Goal: Information Seeking & Learning: Learn about a topic

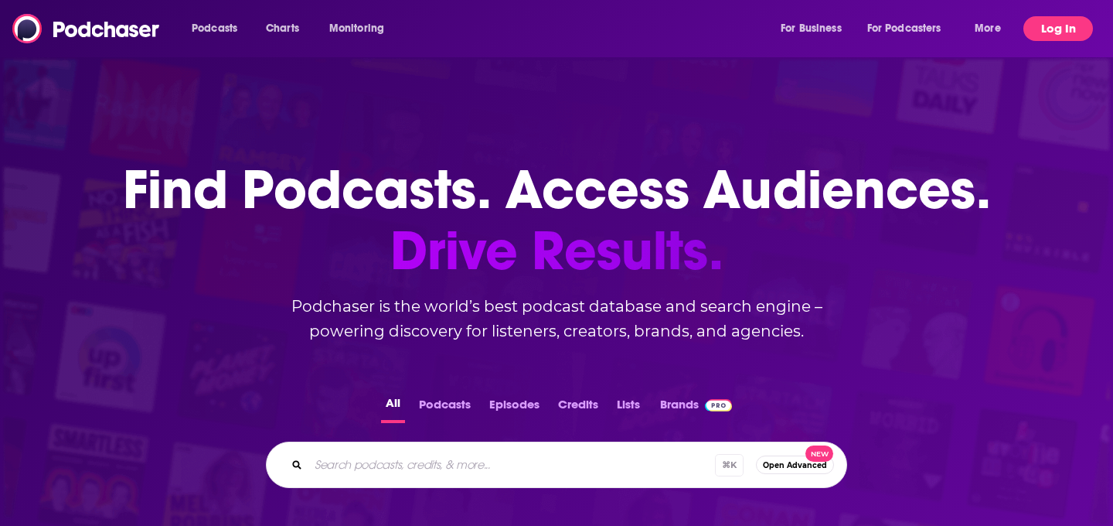
click at [1055, 29] on button "Log In" at bounding box center [1059, 28] width 70 height 25
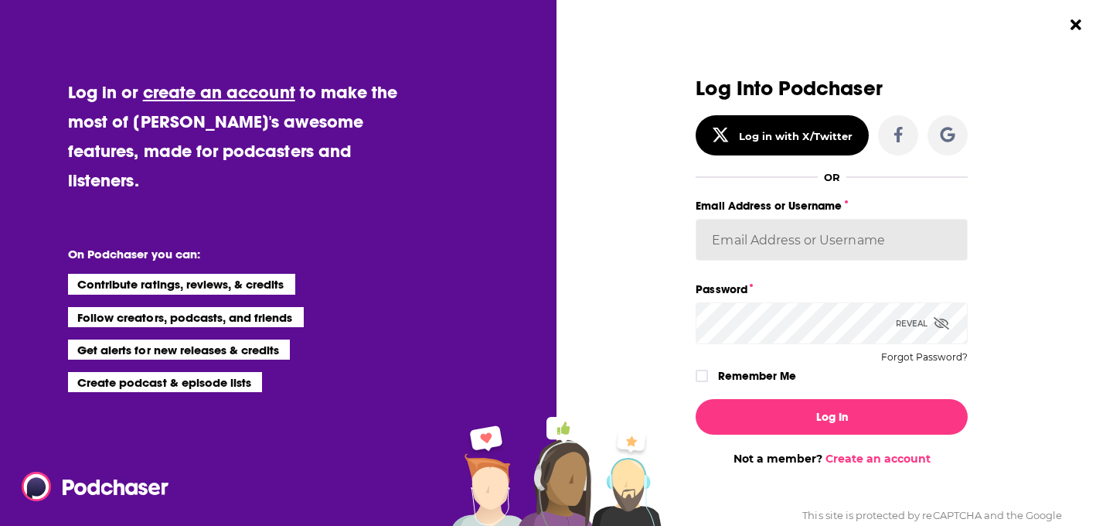
type input "KarinaSabol"
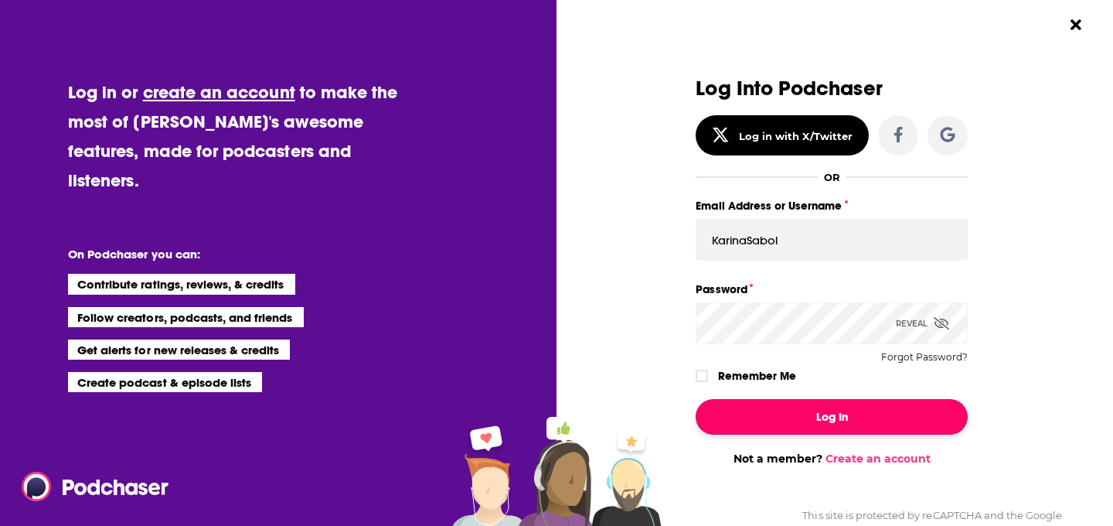
click at [772, 406] on button "Log In" at bounding box center [832, 417] width 272 height 36
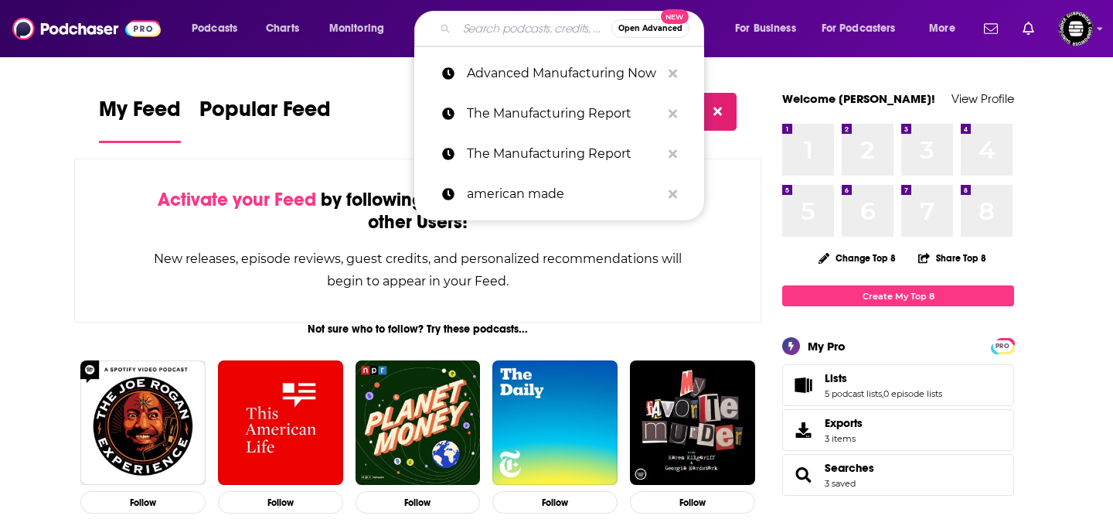
click at [492, 38] on input "Search podcasts, credits, & more..." at bounding box center [534, 28] width 155 height 25
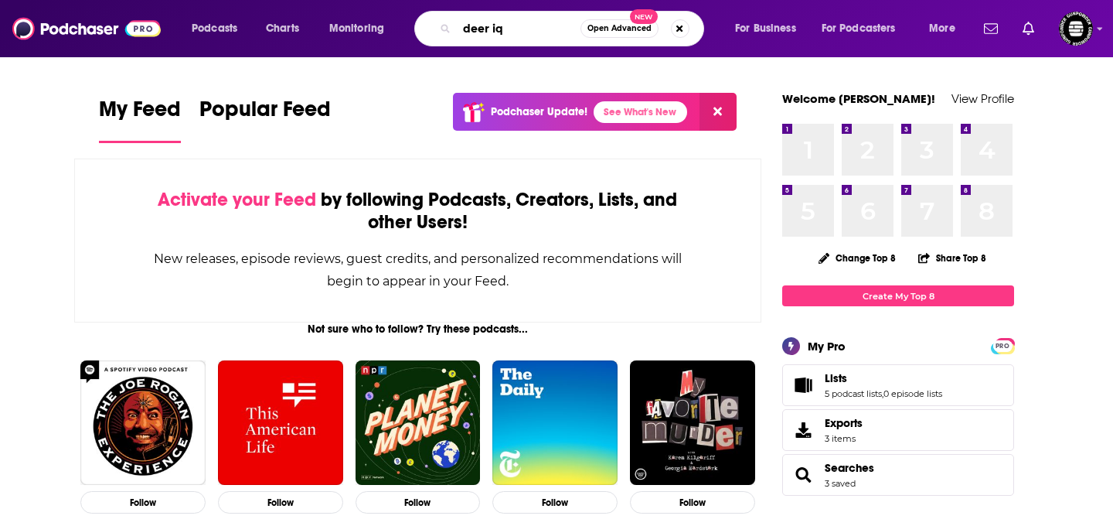
type input "deer iq"
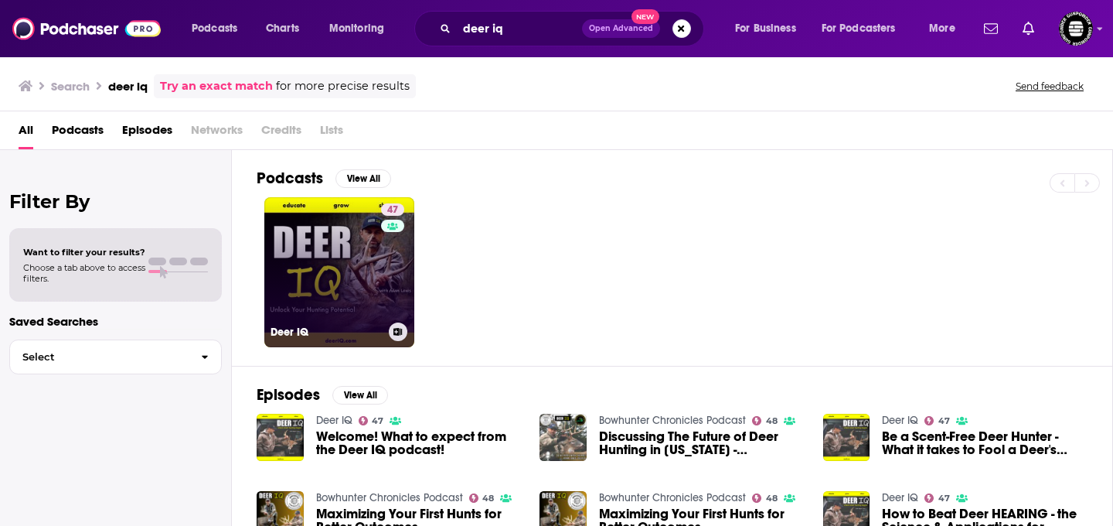
click at [301, 305] on link "47 Deer IQ" at bounding box center [339, 272] width 150 height 150
